Goal: Task Accomplishment & Management: Manage account settings

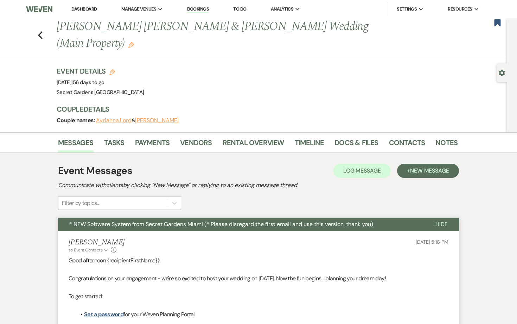
click at [87, 8] on link "Dashboard" at bounding box center [83, 9] width 25 height 6
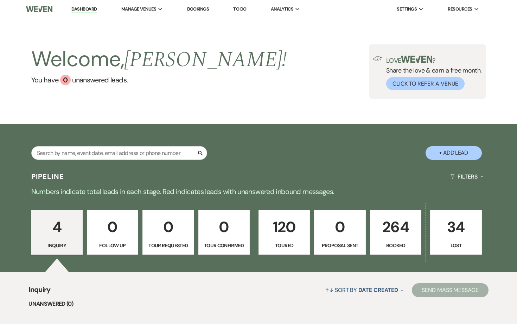
click at [386, 232] on p "264" at bounding box center [396, 227] width 42 height 24
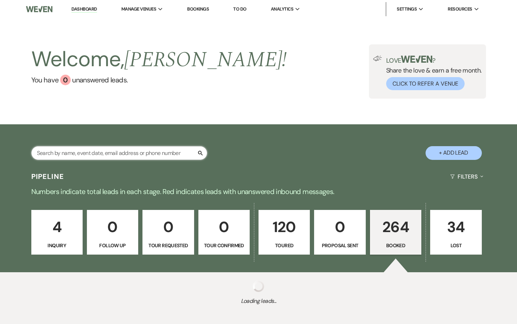
click at [167, 154] on input "text" at bounding box center [119, 153] width 176 height 14
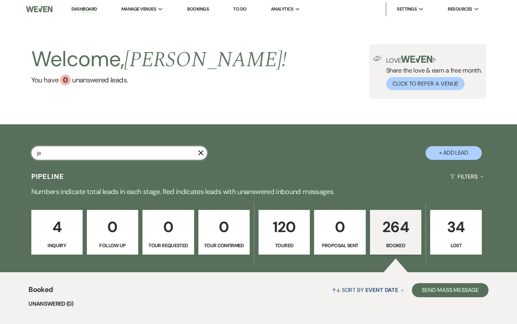
type input "jen"
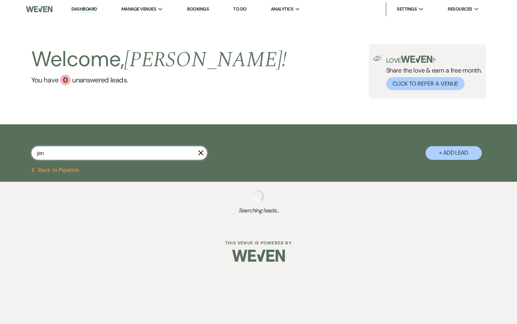
select select "8"
select select "4"
select select "5"
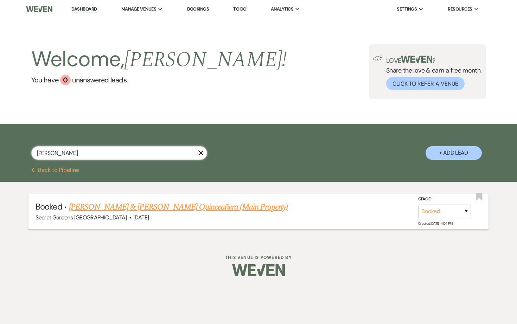
type input "[PERSON_NAME]"
click at [169, 206] on link "[PERSON_NAME] & [PERSON_NAME] Quinceañera (Main Property)" at bounding box center [178, 206] width 219 height 13
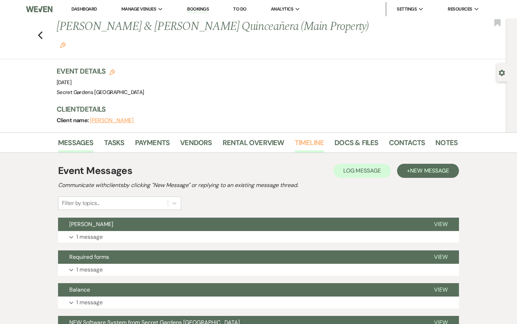
click at [305, 137] on link "Timeline" at bounding box center [310, 144] width 30 height 15
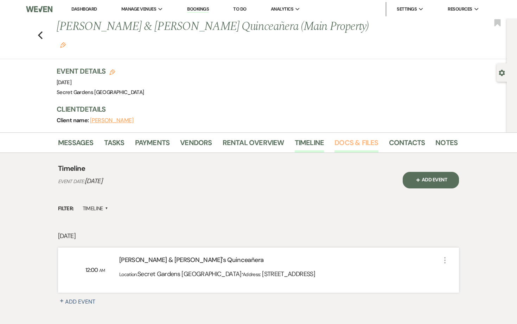
click at [341, 137] on link "Docs & Files" at bounding box center [356, 144] width 44 height 15
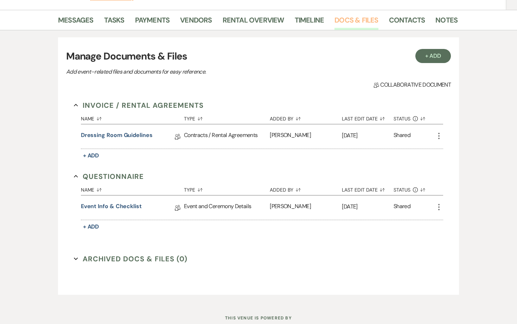
scroll to position [129, 0]
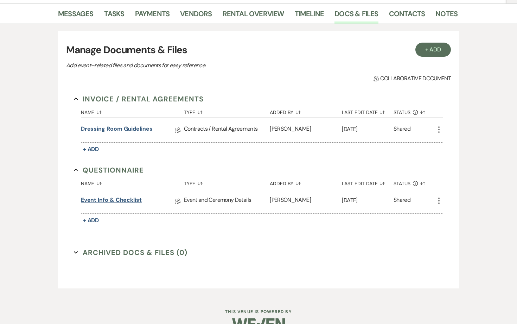
click at [133, 196] on link "Event Info & Checklist" at bounding box center [111, 201] width 61 height 11
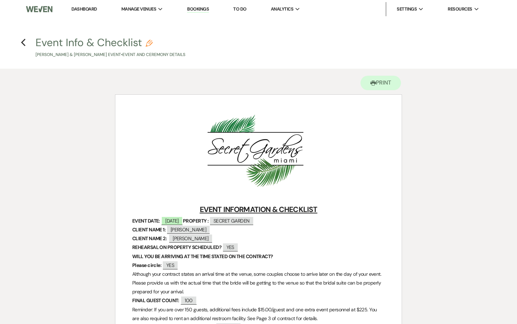
click at [20, 44] on h4 "Previous Event Info & Checklist Pencil [PERSON_NAME] & [PERSON_NAME] Event • Ev…" at bounding box center [258, 46] width 506 height 23
click at [24, 41] on icon "Previous" at bounding box center [23, 42] width 5 height 8
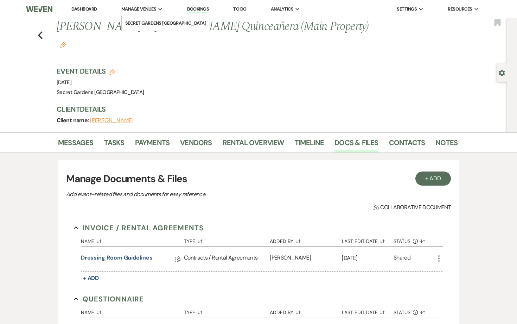
click at [151, 11] on span "Manage Venues" at bounding box center [138, 9] width 35 height 7
click at [151, 23] on li "Secret Gardens [GEOGRAPHIC_DATA]" at bounding box center [165, 23] width 81 height 7
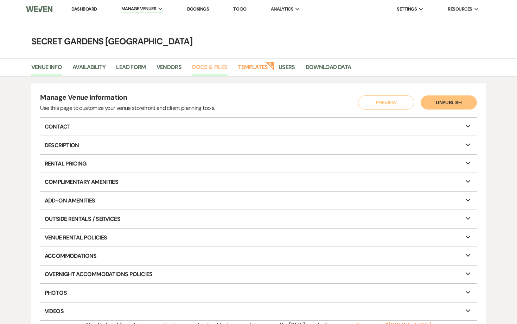
click at [207, 68] on link "Docs & Files" at bounding box center [209, 69] width 35 height 13
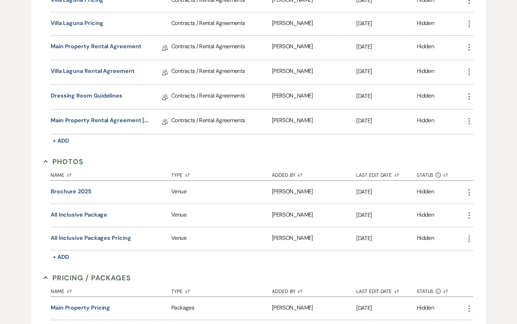
scroll to position [231, 0]
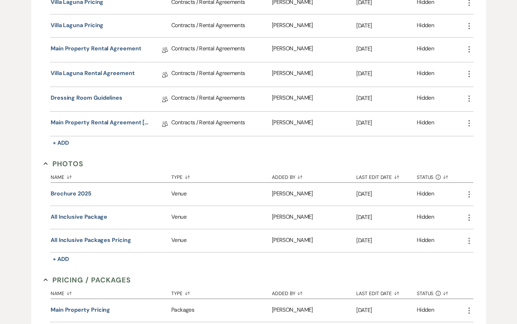
click at [468, 120] on icon "More" at bounding box center [469, 123] width 8 height 8
click at [107, 118] on link "Main Property Rental Agreement [DATE]" at bounding box center [101, 123] width 100 height 11
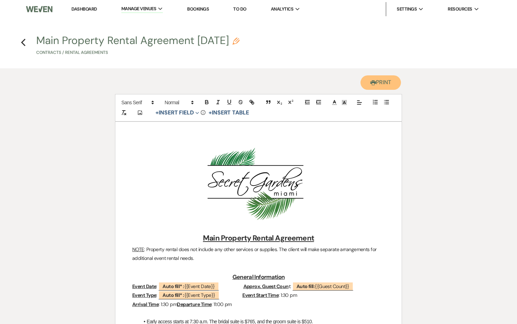
click at [383, 80] on button "Printer Print" at bounding box center [380, 82] width 40 height 14
